Goal: Information Seeking & Learning: Learn about a topic

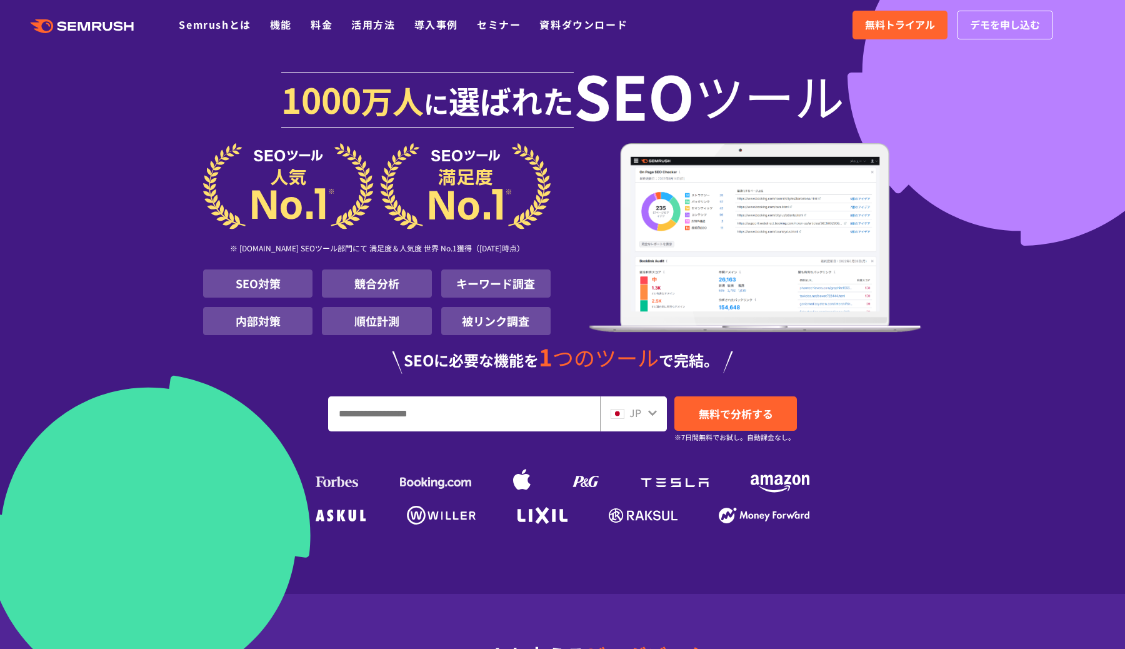
click at [521, 415] on input "URL、キーワードを入力してください" at bounding box center [464, 414] width 271 height 34
click at [395, 319] on li "順位計測" at bounding box center [376, 321] width 109 height 28
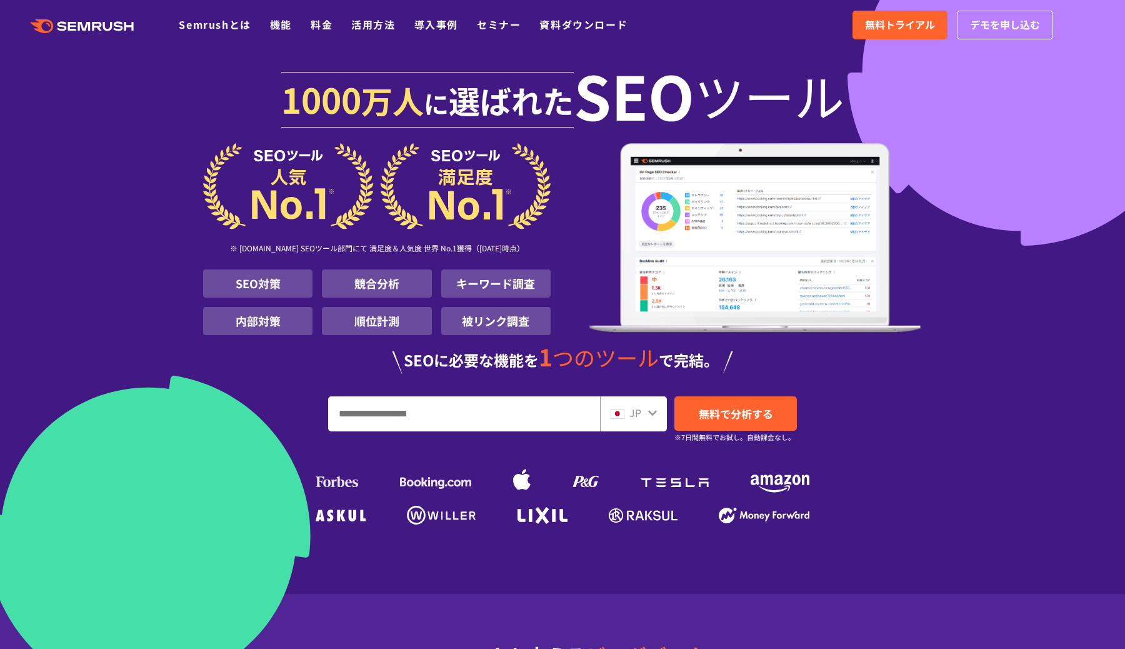
click at [395, 319] on li "順位計測" at bounding box center [376, 321] width 109 height 28
click at [655, 302] on img at bounding box center [756, 237] width 333 height 189
click at [521, 292] on li "キーワード調査" at bounding box center [495, 283] width 109 height 28
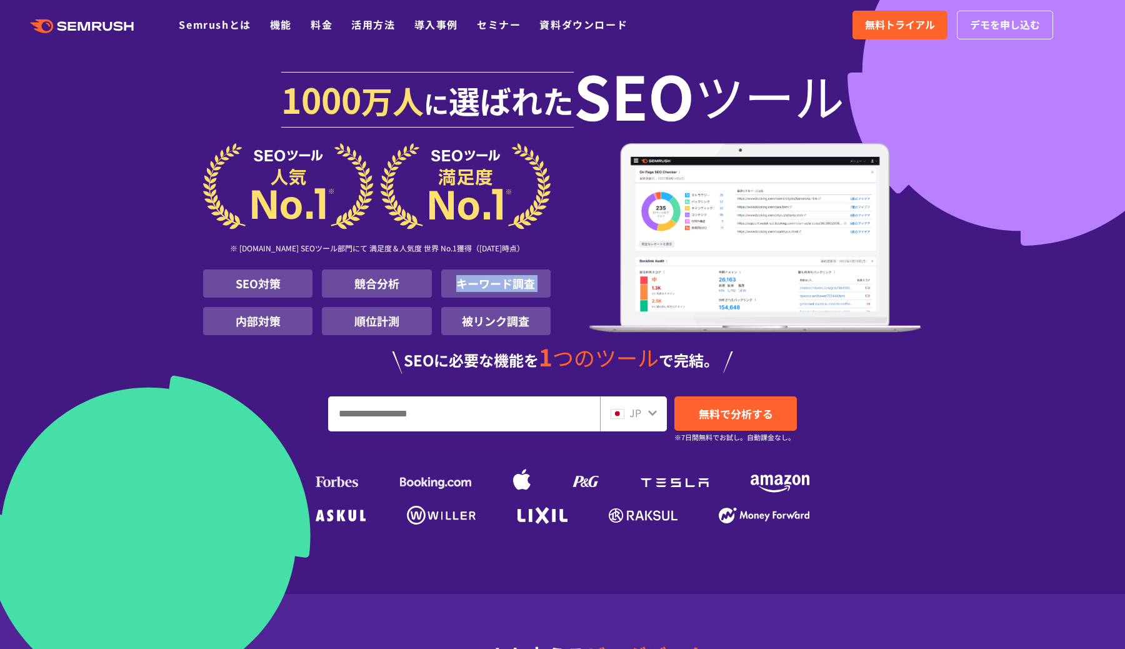
click at [521, 292] on li "キーワード調査" at bounding box center [495, 283] width 109 height 28
click at [468, 324] on li "被リンク調査" at bounding box center [495, 321] width 109 height 28
click at [285, 29] on link "機能" at bounding box center [281, 24] width 22 height 15
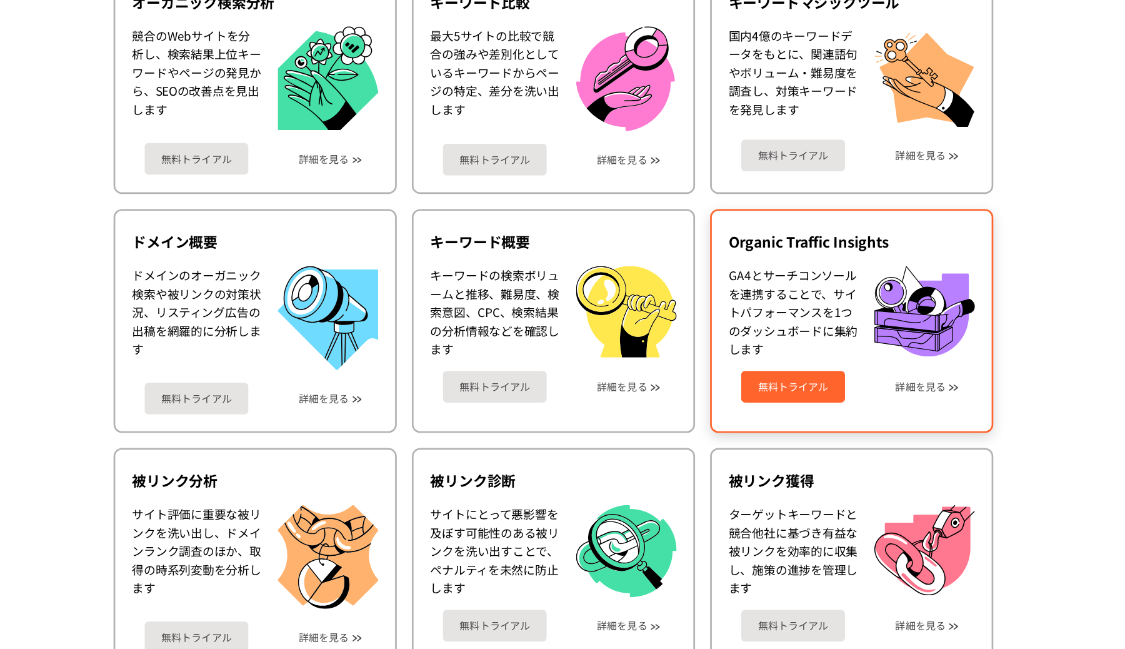
scroll to position [268, 0]
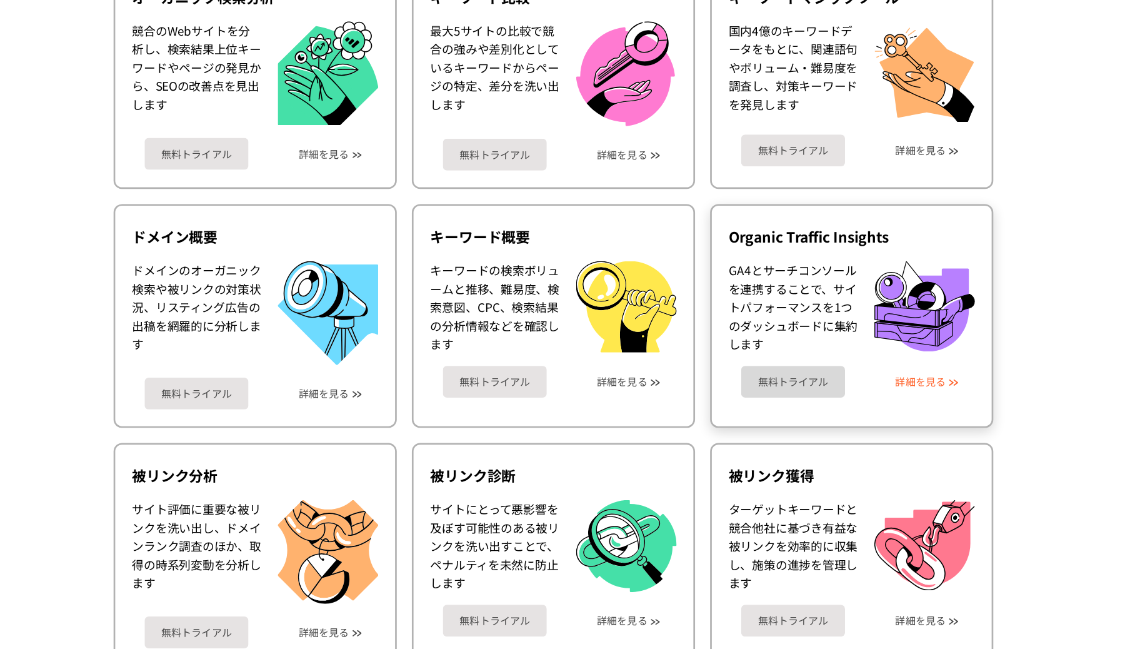
click at [828, 446] on link "詳細を見る" at bounding box center [837, 449] width 38 height 9
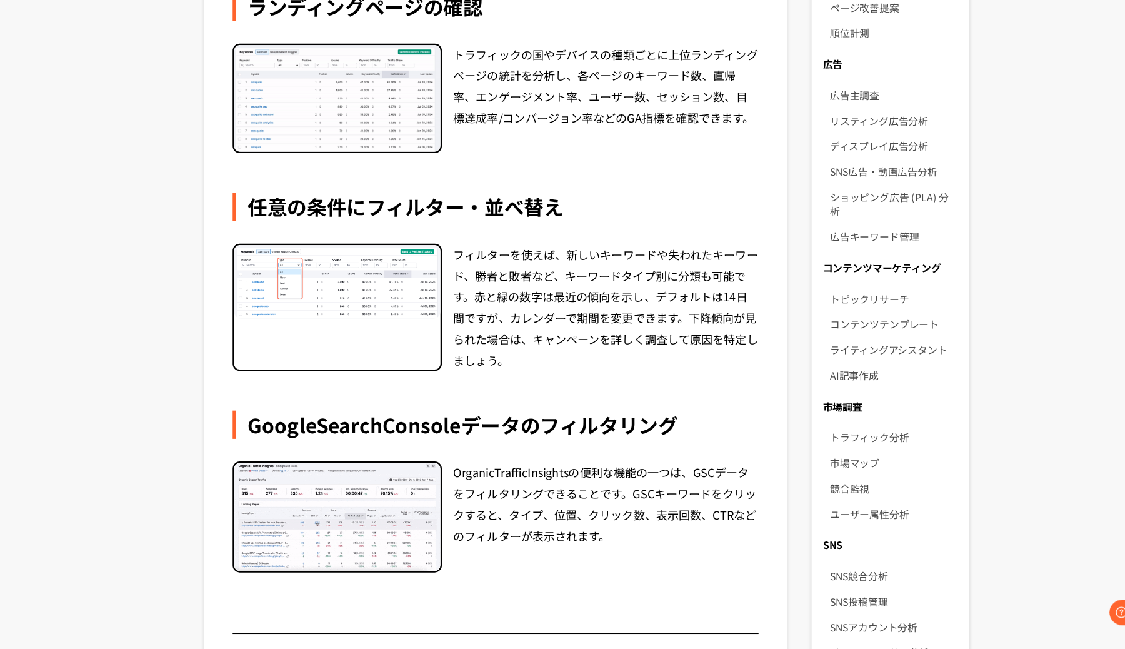
scroll to position [600, 0]
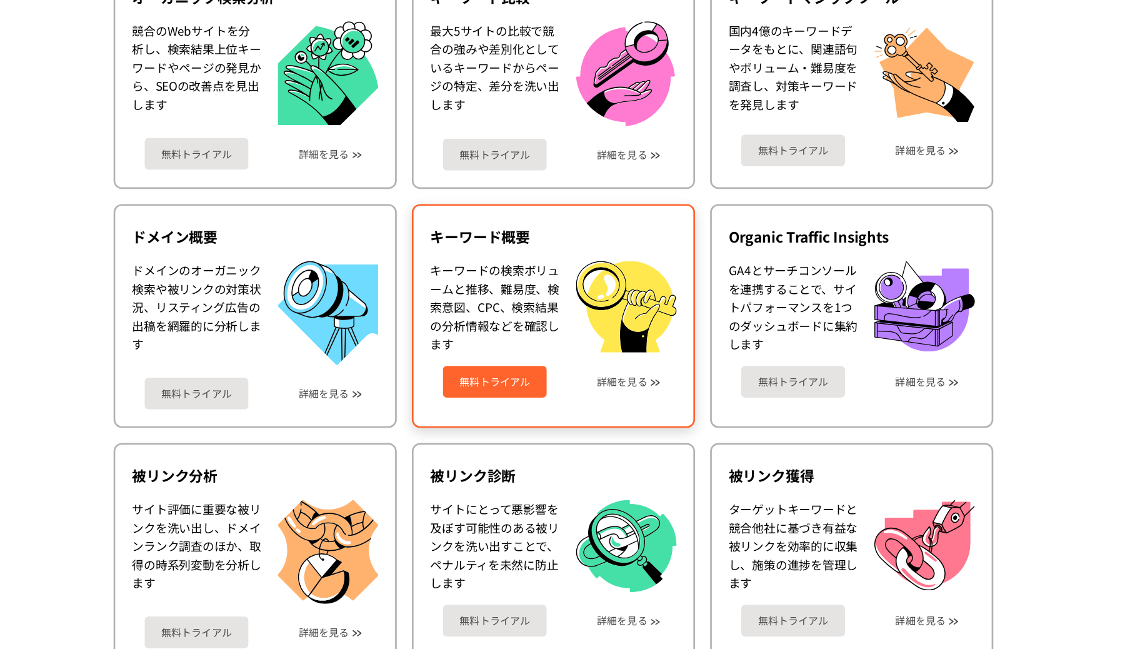
scroll to position [278, 0]
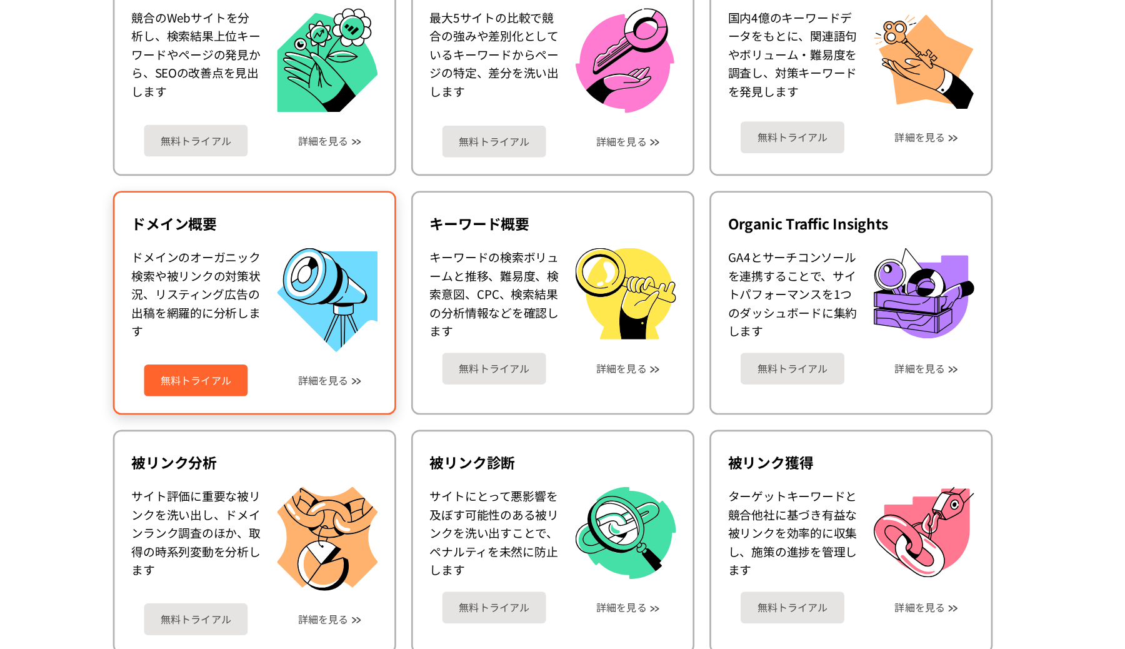
click at [390, 438] on div "無料トライアル 詳細を見る" at bounding box center [340, 443] width 184 height 33
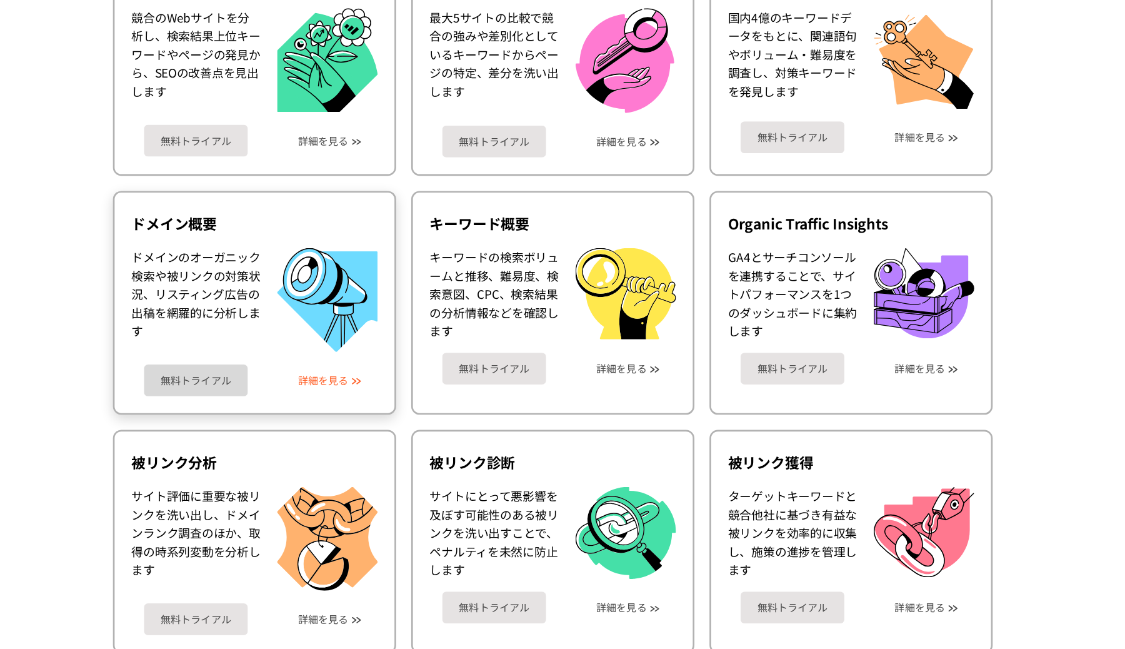
click at [394, 448] on link "詳細を見る" at bounding box center [392, 448] width 38 height 9
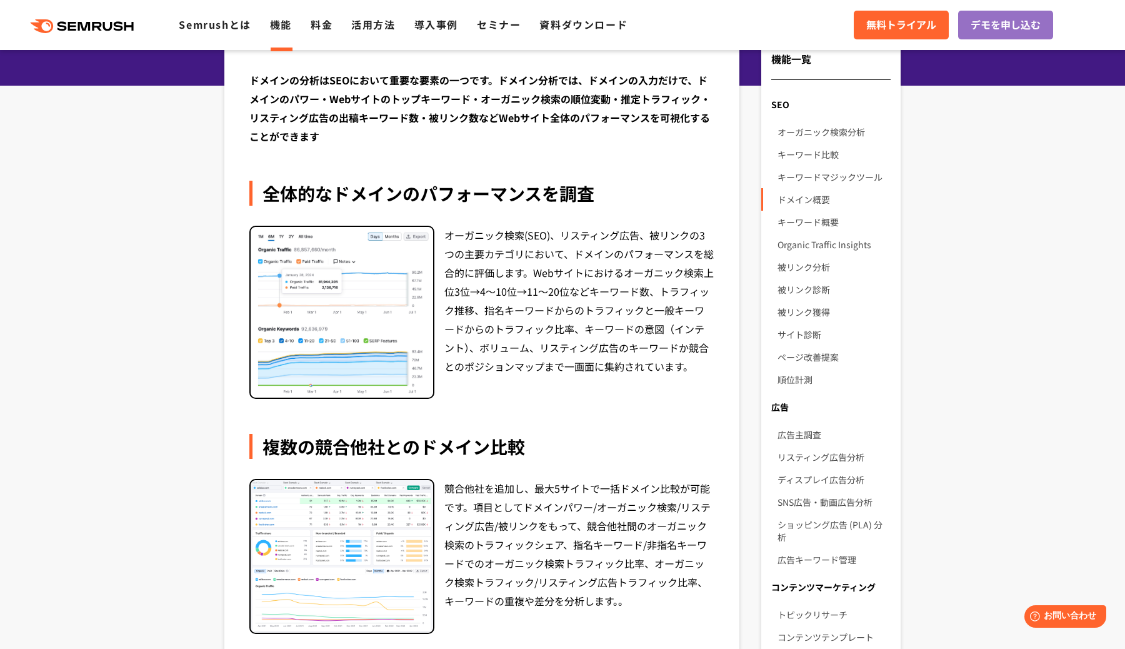
scroll to position [153, 0]
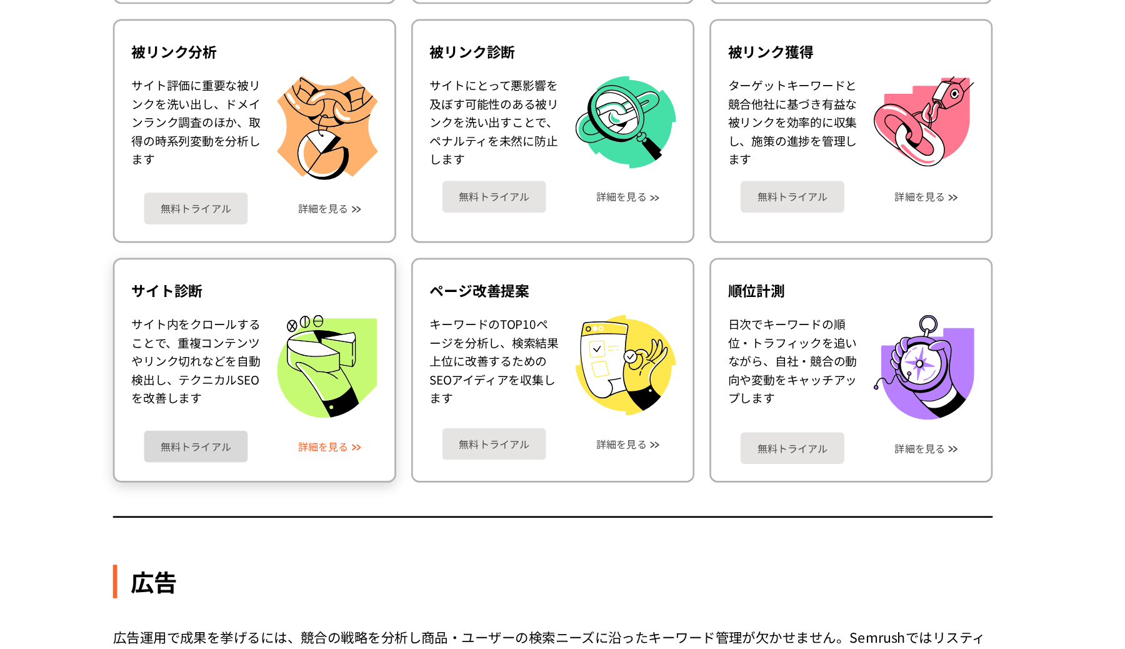
click at [386, 493] on link "詳細を見る" at bounding box center [392, 497] width 38 height 9
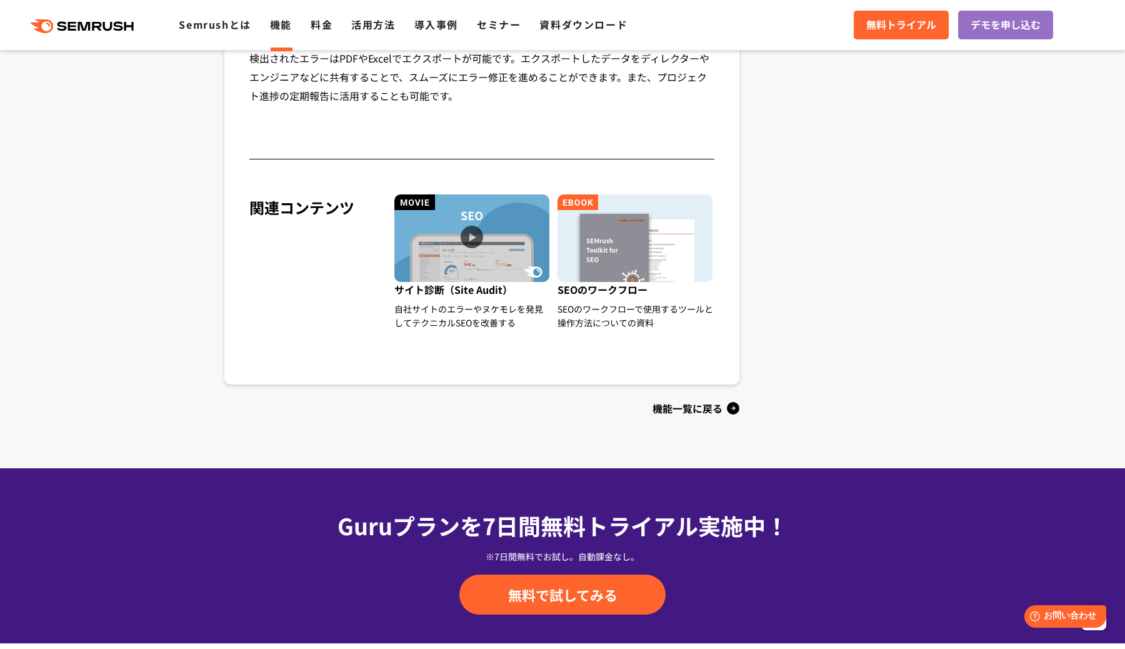
scroll to position [1215, 0]
